Goal: Task Accomplishment & Management: Use online tool/utility

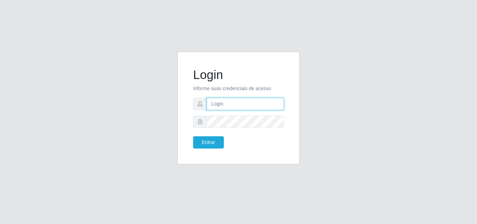
click at [222, 105] on input "text" at bounding box center [245, 104] width 77 height 12
type input "vitoria@saullus"
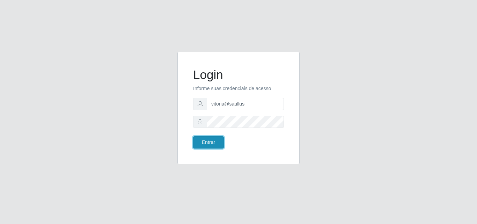
click at [216, 142] on button "Entrar" at bounding box center [208, 142] width 31 height 12
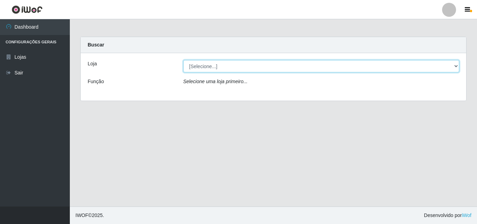
click at [229, 70] on select "[Selecione...] Saullus Supermercados" at bounding box center [322, 66] width 276 height 12
select select "423"
click at [184, 60] on select "[Selecione...] Saullus Supermercados" at bounding box center [322, 66] width 276 height 12
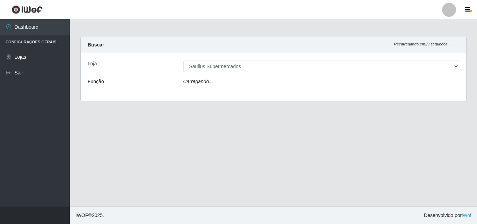
click at [225, 82] on div "Carregando..." at bounding box center [321, 83] width 287 height 10
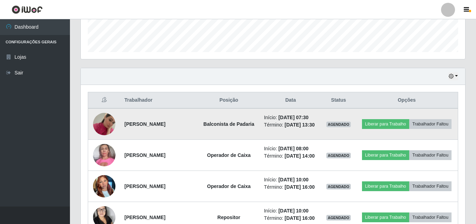
scroll to position [210, 0]
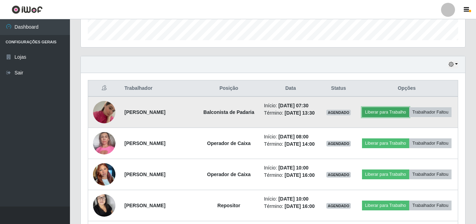
click at [405, 108] on button "Liberar para Trabalho" at bounding box center [385, 112] width 47 height 10
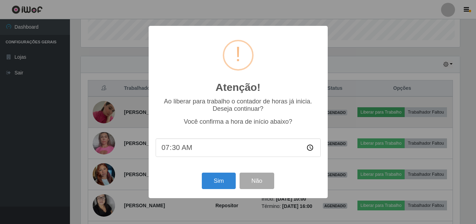
scroll to position [145, 381]
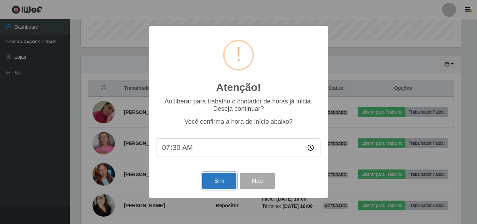
click at [220, 184] on button "Sim" at bounding box center [219, 181] width 34 height 16
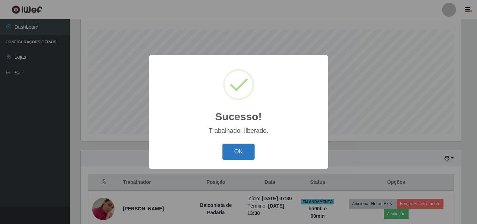
click at [227, 149] on button "OK" at bounding box center [239, 152] width 33 height 16
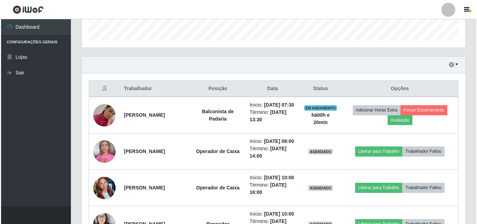
scroll to position [247, 0]
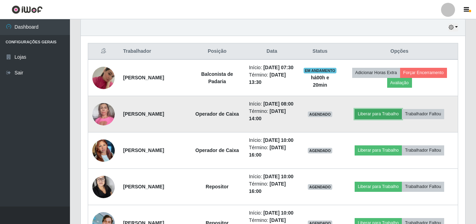
click at [401, 119] on button "Liberar para Trabalho" at bounding box center [377, 114] width 47 height 10
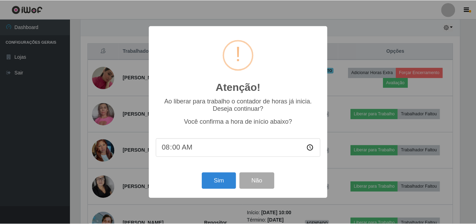
scroll to position [145, 381]
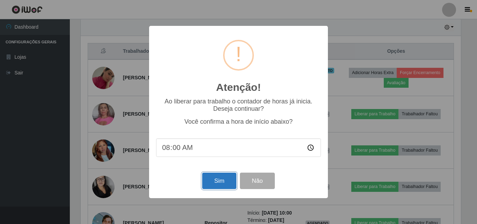
click at [221, 178] on button "Sim" at bounding box center [219, 181] width 34 height 16
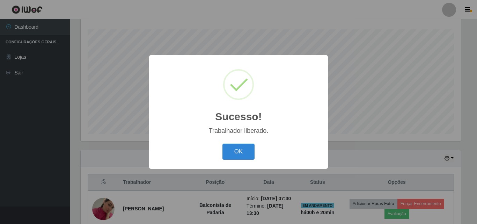
drag, startPoint x: 282, startPoint y: 149, endPoint x: 258, endPoint y: 152, distance: 24.8
click at [280, 148] on div "OK Cancel" at bounding box center [238, 152] width 165 height 20
click at [250, 154] on button "OK" at bounding box center [239, 152] width 33 height 16
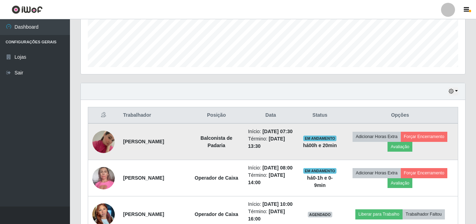
scroll to position [186, 0]
